Goal: Find contact information: Find contact information

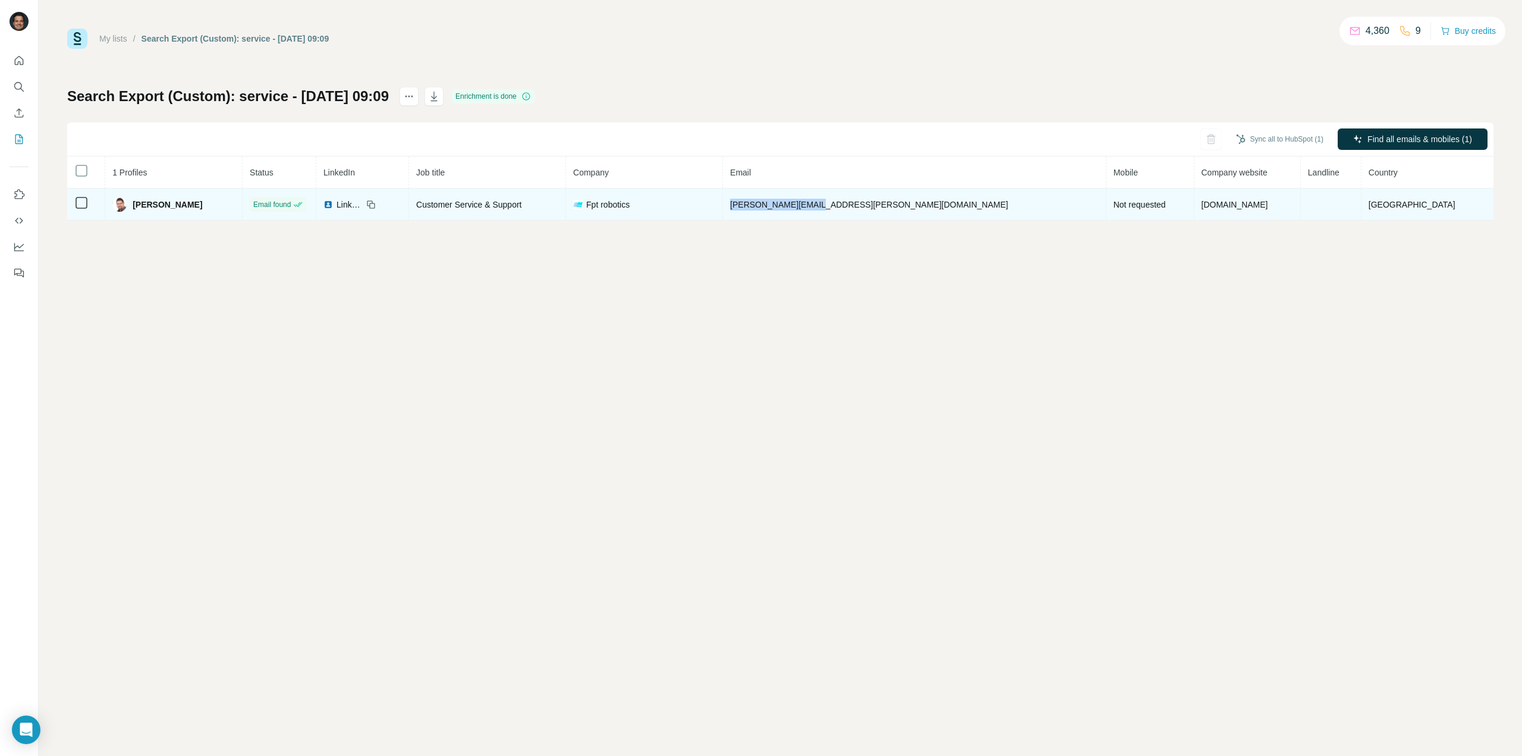
drag, startPoint x: 878, startPoint y: 202, endPoint x: 795, endPoint y: 202, distance: 83.9
click at [795, 202] on td "[PERSON_NAME][EMAIL_ADDRESS][PERSON_NAME][DOMAIN_NAME]" at bounding box center [915, 205] width 384 height 32
copy span "[PERSON_NAME][EMAIL_ADDRESS][PERSON_NAME][DOMAIN_NAME]"
drag, startPoint x: 594, startPoint y: 204, endPoint x: 466, endPoint y: 205, distance: 127.3
click at [466, 205] on tr "[PERSON_NAME] Email found LinkedIn Customer Service & Support Fpt robotics [PER…" at bounding box center [780, 205] width 1427 height 32
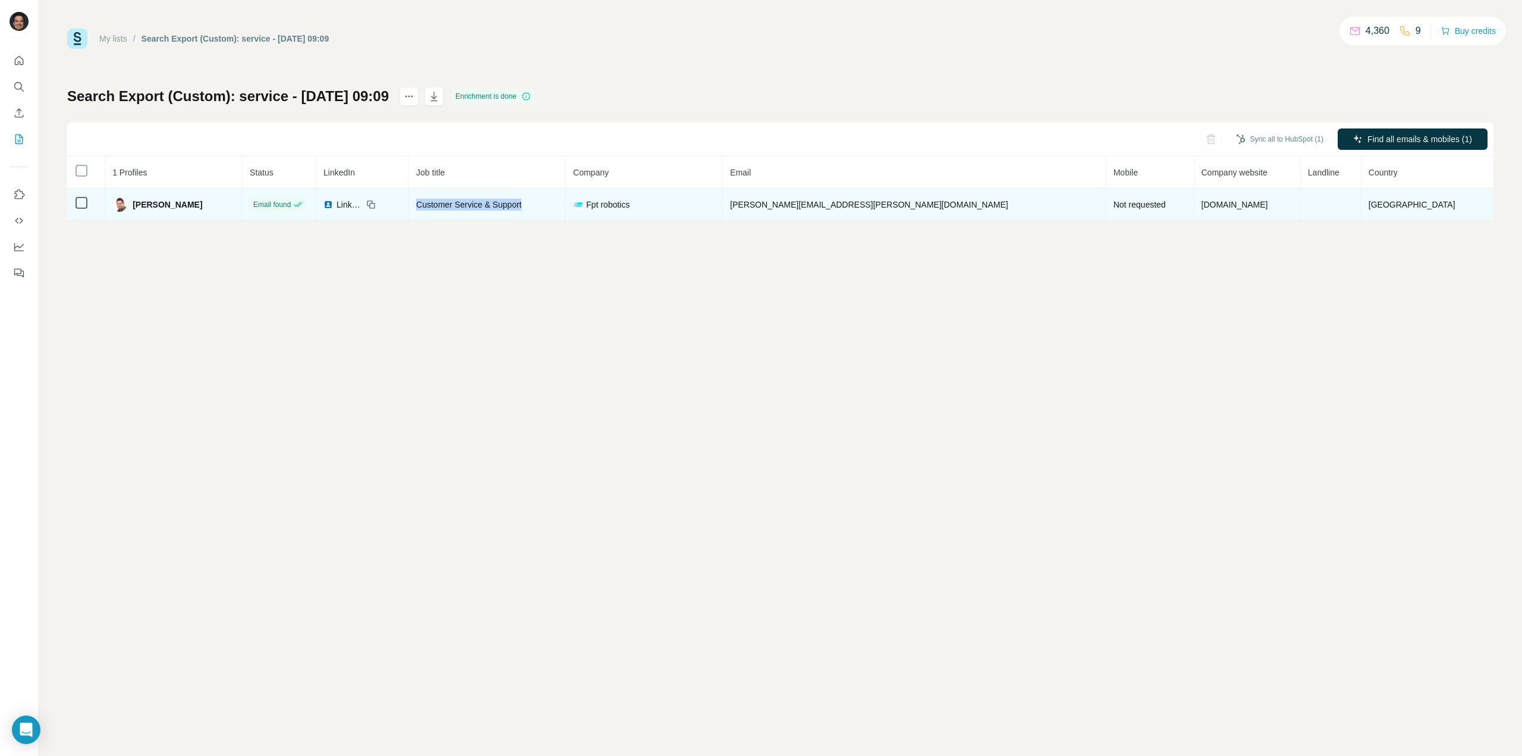
copy span "Customer Service & Support"
drag, startPoint x: 718, startPoint y: 202, endPoint x: 649, endPoint y: 205, distance: 69.1
click at [649, 205] on div "Fpt robotics" at bounding box center [644, 205] width 142 height 12
copy span "Fpt robotics"
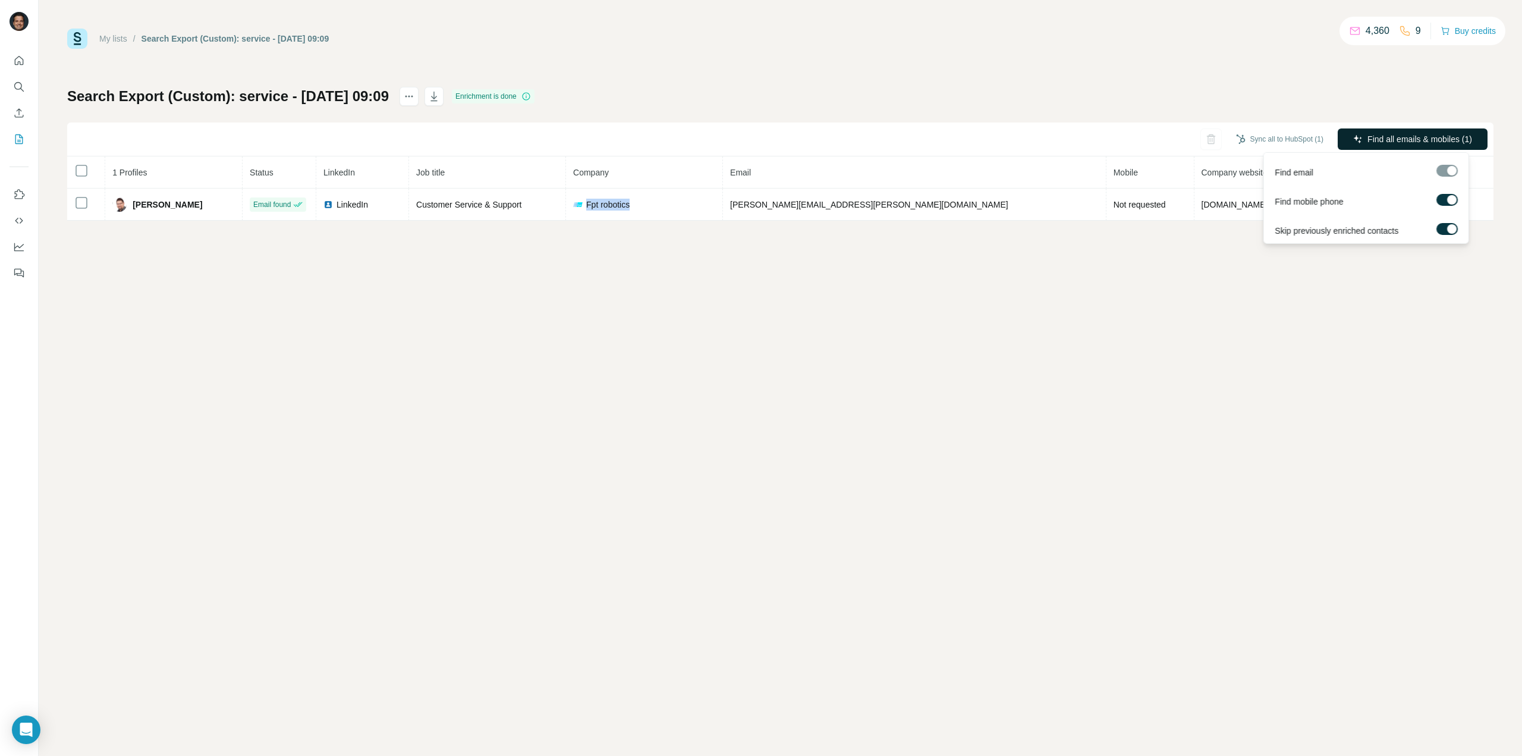
click at [1382, 134] on span "Find all emails & mobiles (1)" at bounding box center [1420, 139] width 105 height 12
click at [733, 240] on div "My lists / Search Export (Custom): service - [DATE] 09:09 4,359 9 Buy credits S…" at bounding box center [781, 378] width 1484 height 756
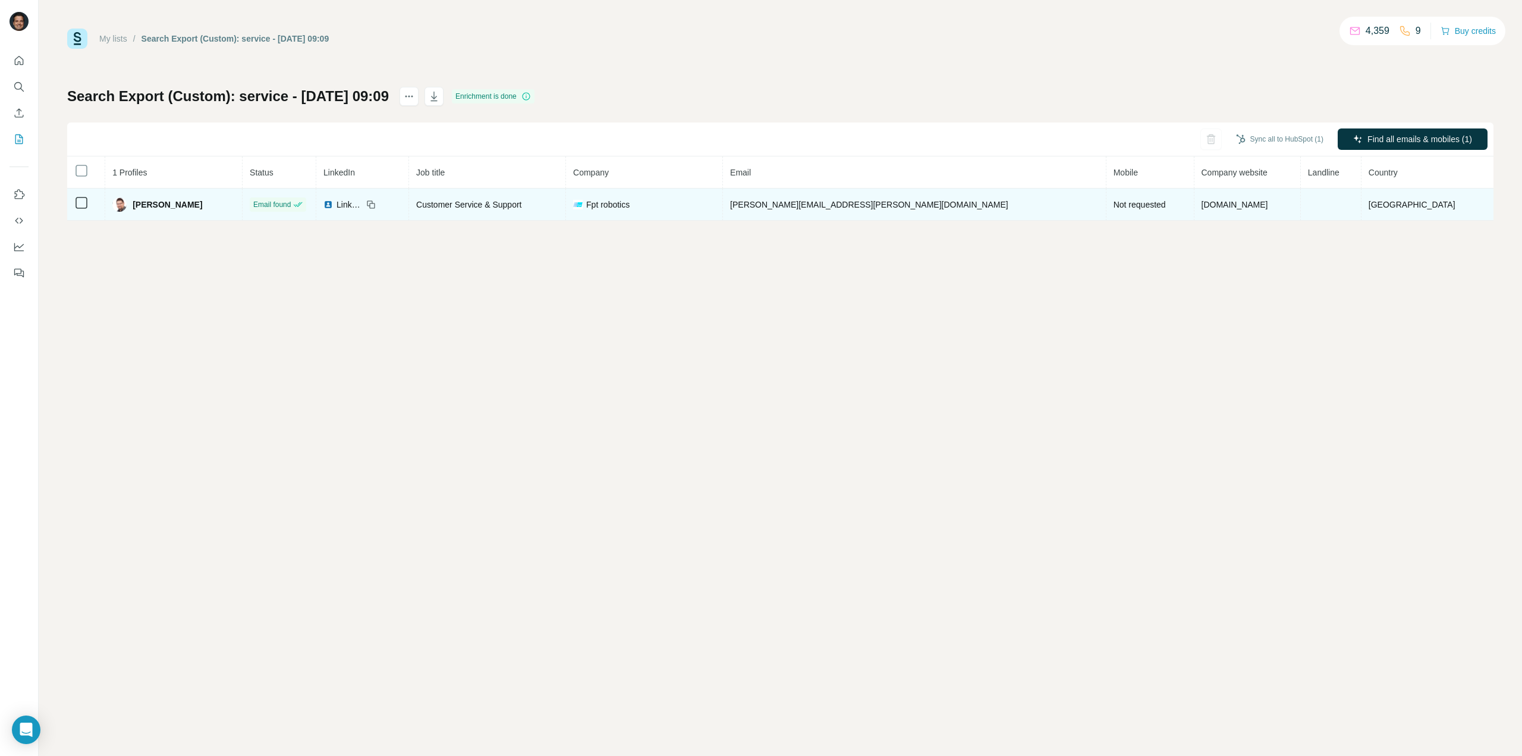
click at [376, 204] on icon at bounding box center [371, 205] width 10 height 10
